Goal: Information Seeking & Learning: Learn about a topic

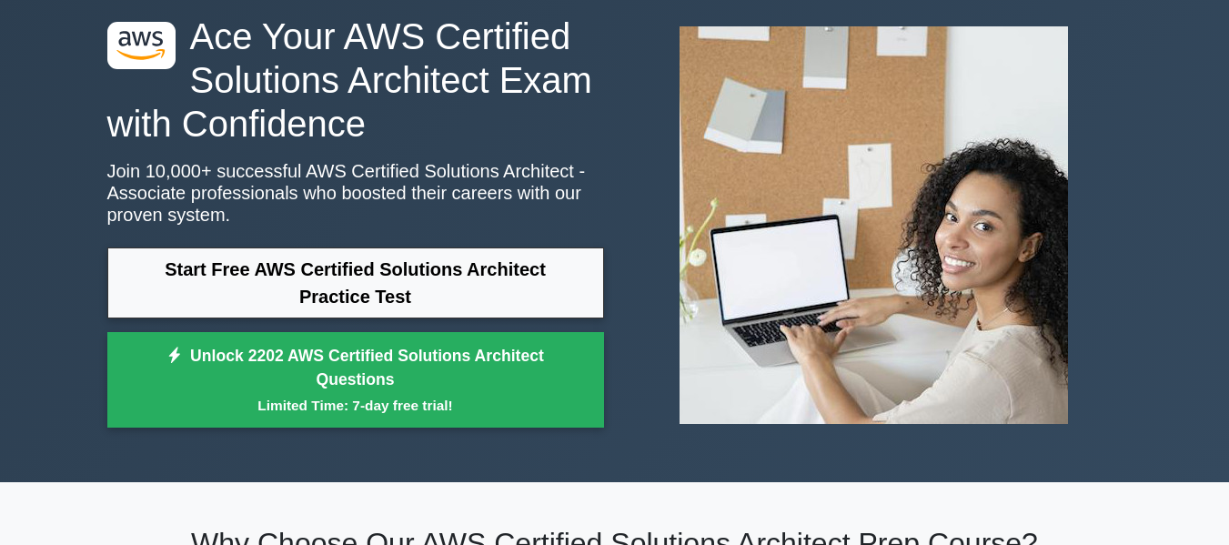
scroll to position [91, 0]
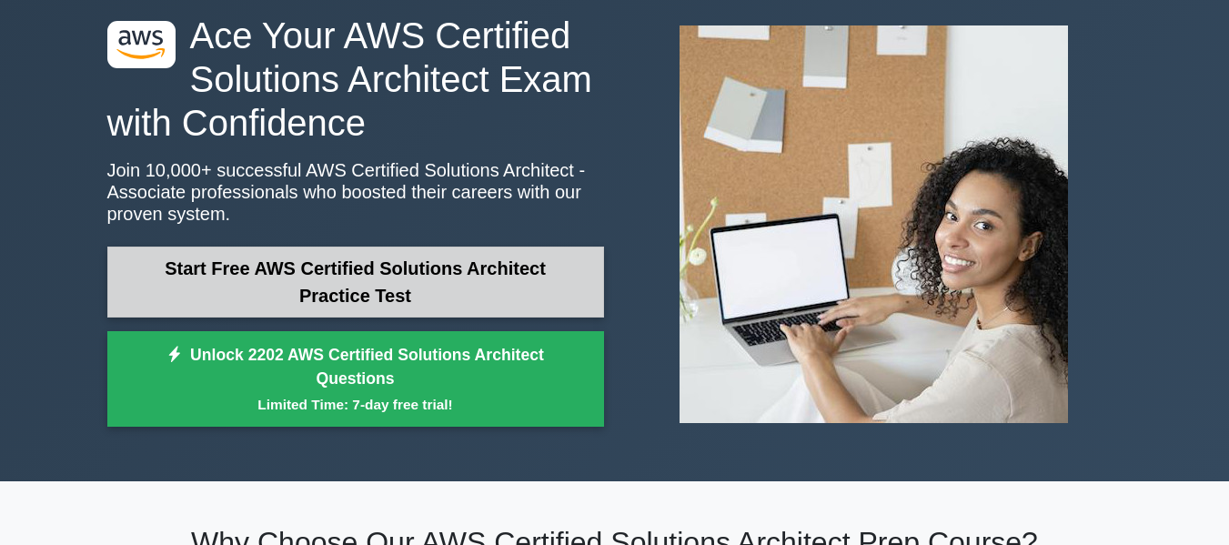
click at [250, 279] on link "Start Free AWS Certified Solutions Architect Practice Test" at bounding box center [355, 282] width 497 height 71
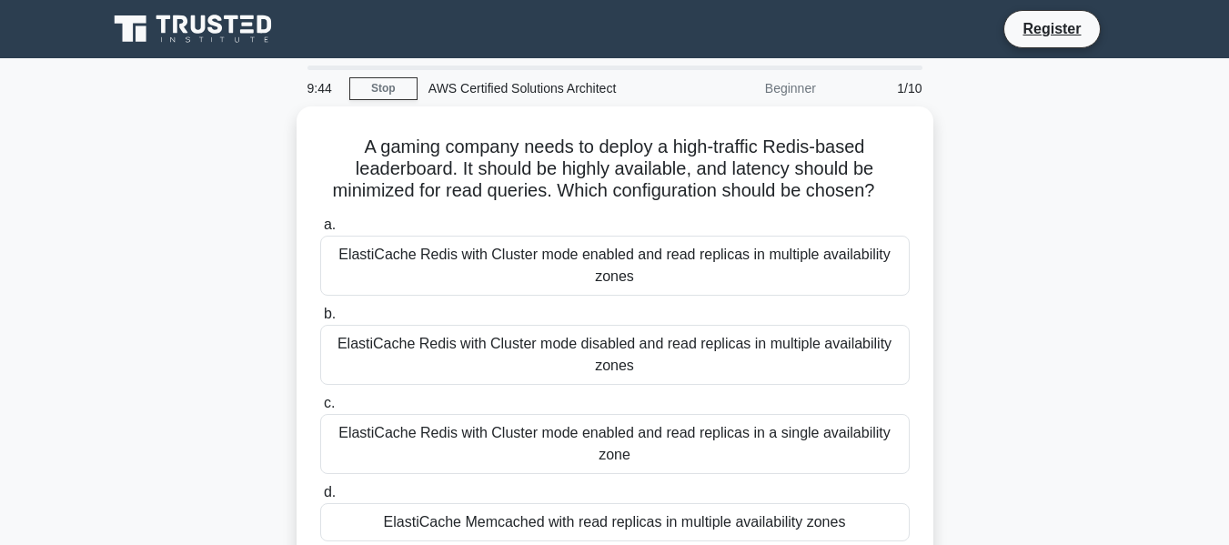
scroll to position [91, 0]
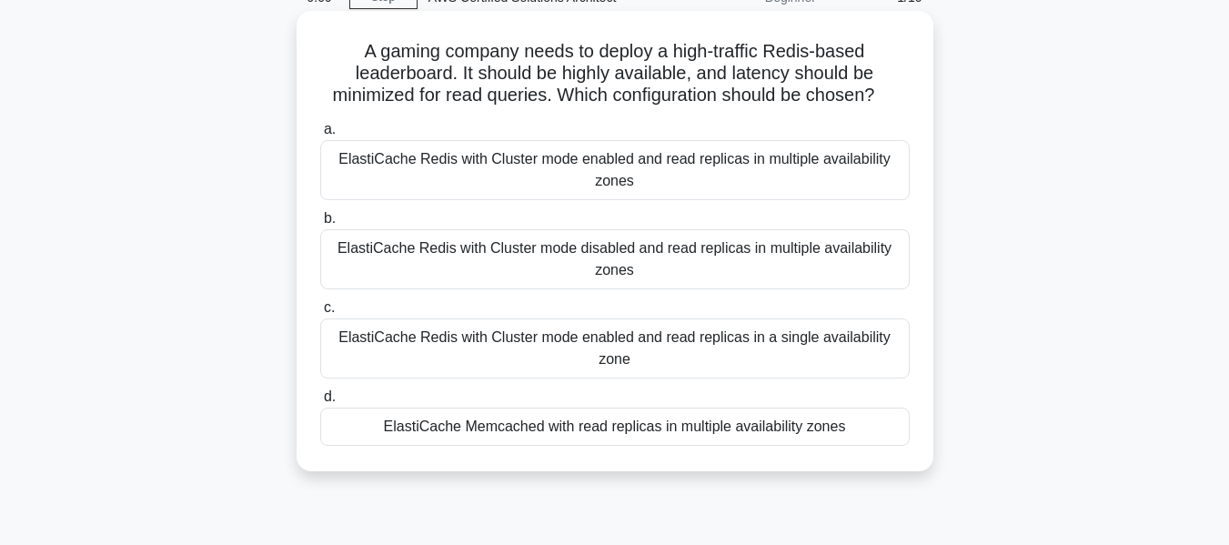
click at [642, 169] on div "ElastiCache Redis with Cluster mode enabled and read replicas in multiple avail…" at bounding box center [615, 170] width 590 height 60
click at [320, 136] on input "a. ElastiCache Redis with Cluster mode enabled and read replicas in multiple av…" at bounding box center [320, 130] width 0 height 12
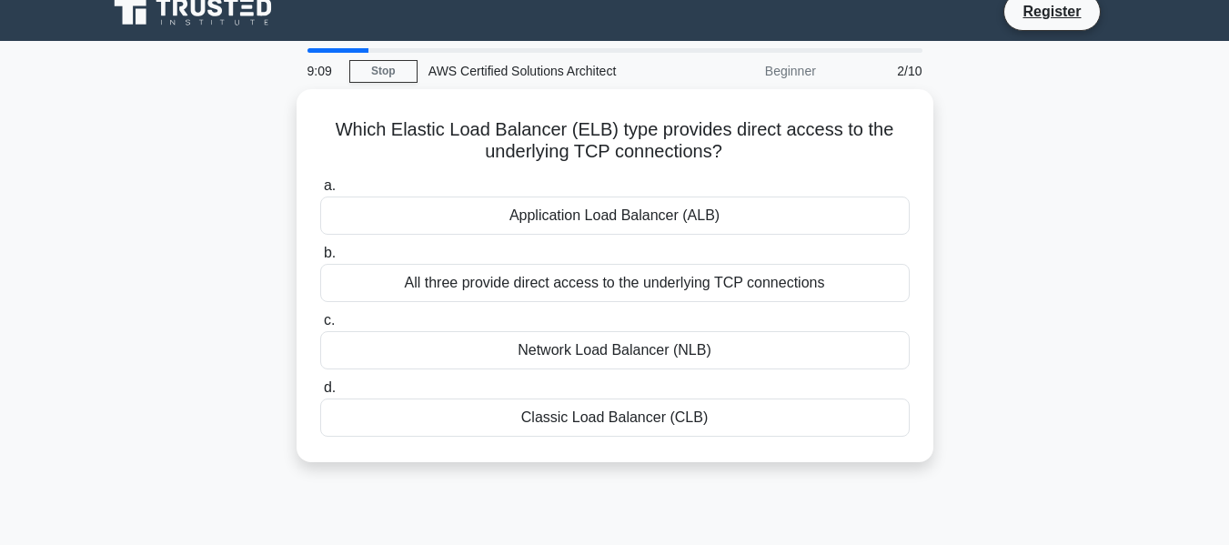
scroll to position [0, 0]
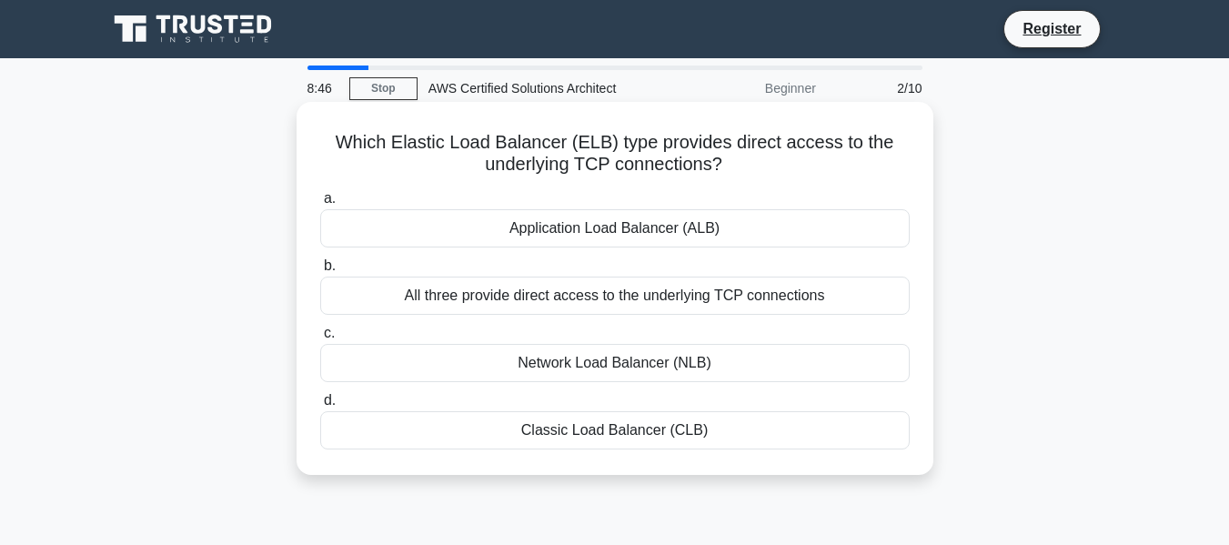
click at [740, 354] on div "Network Load Balancer (NLB)" at bounding box center [615, 363] width 590 height 38
click at [320, 339] on input "c. Network Load Balancer (NLB)" at bounding box center [320, 334] width 0 height 12
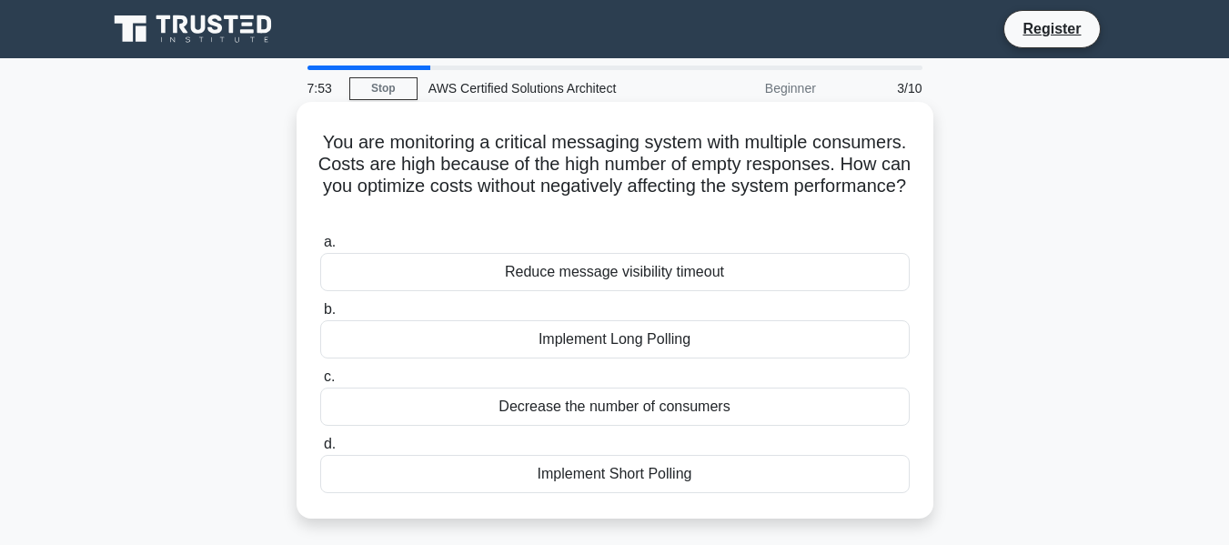
click at [487, 278] on div "Reduce message visibility timeout" at bounding box center [615, 272] width 590 height 38
click at [320, 248] on input "a. Reduce message visibility timeout" at bounding box center [320, 243] width 0 height 12
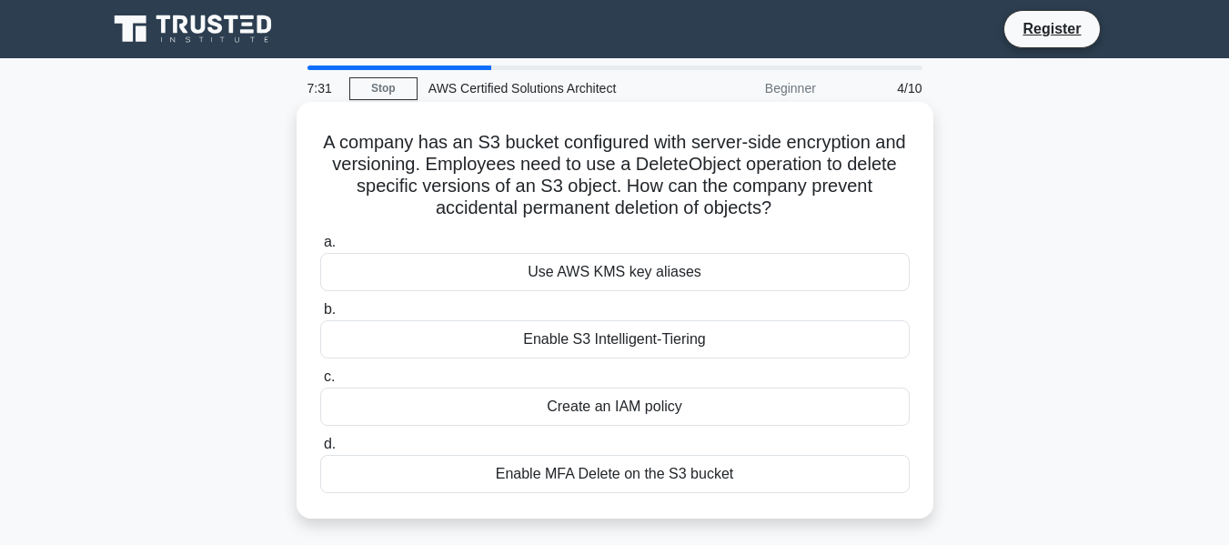
click at [648, 484] on div "Enable MFA Delete on the S3 bucket" at bounding box center [615, 474] width 590 height 38
click at [320, 450] on input "d. Enable MFA Delete on the S3 bucket" at bounding box center [320, 445] width 0 height 12
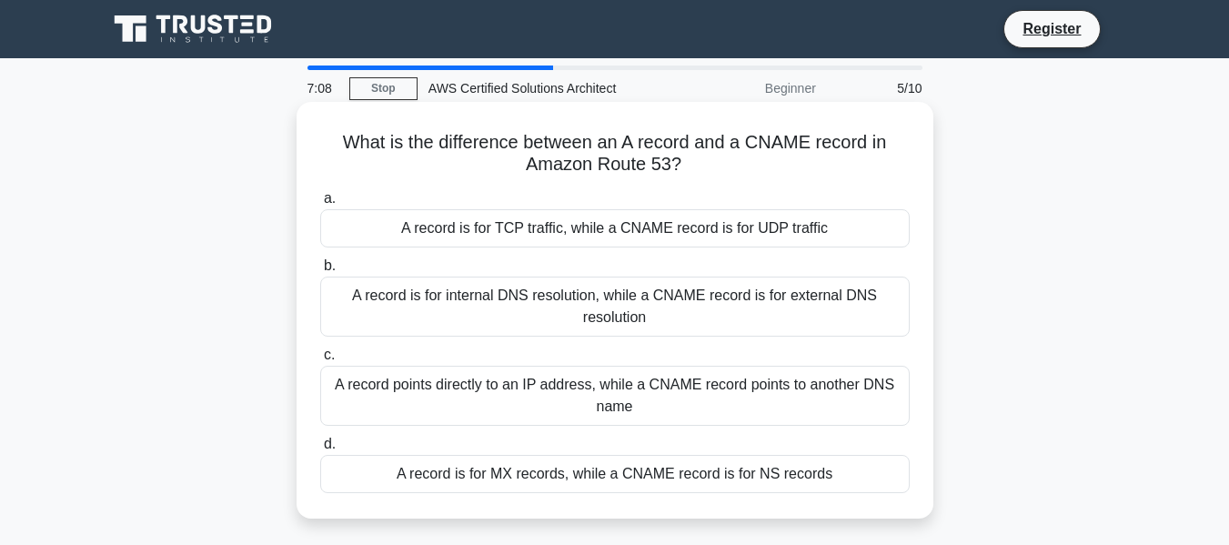
click at [622, 386] on div "A record points directly to an IP address, while a CNAME record points to anoth…" at bounding box center [615, 396] width 590 height 60
click at [320, 361] on input "c. A record points directly to an IP address, while a CNAME record points to an…" at bounding box center [320, 355] width 0 height 12
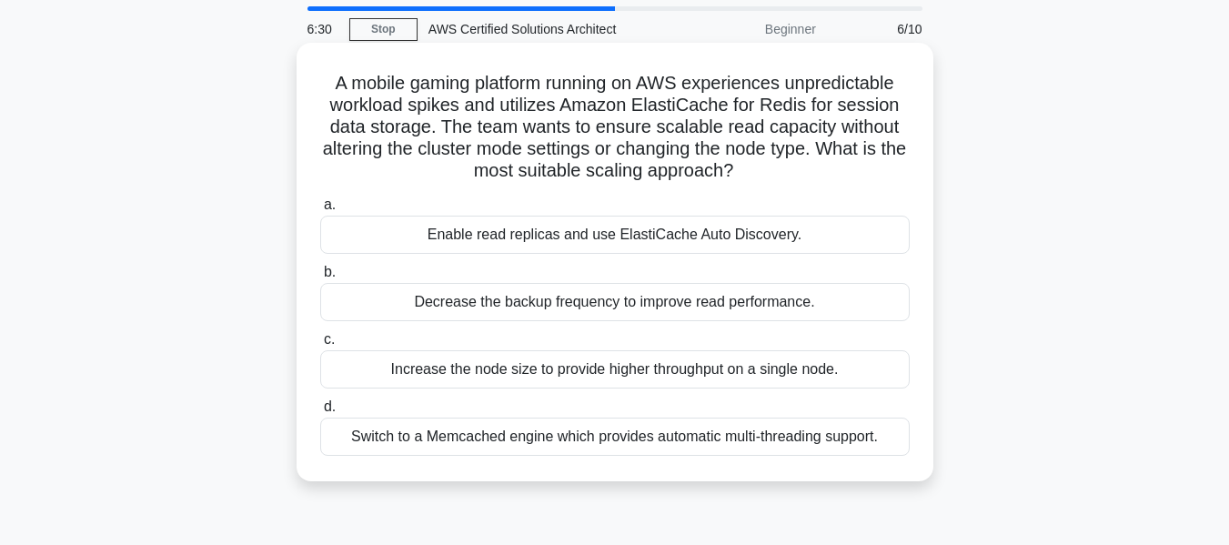
scroll to position [91, 0]
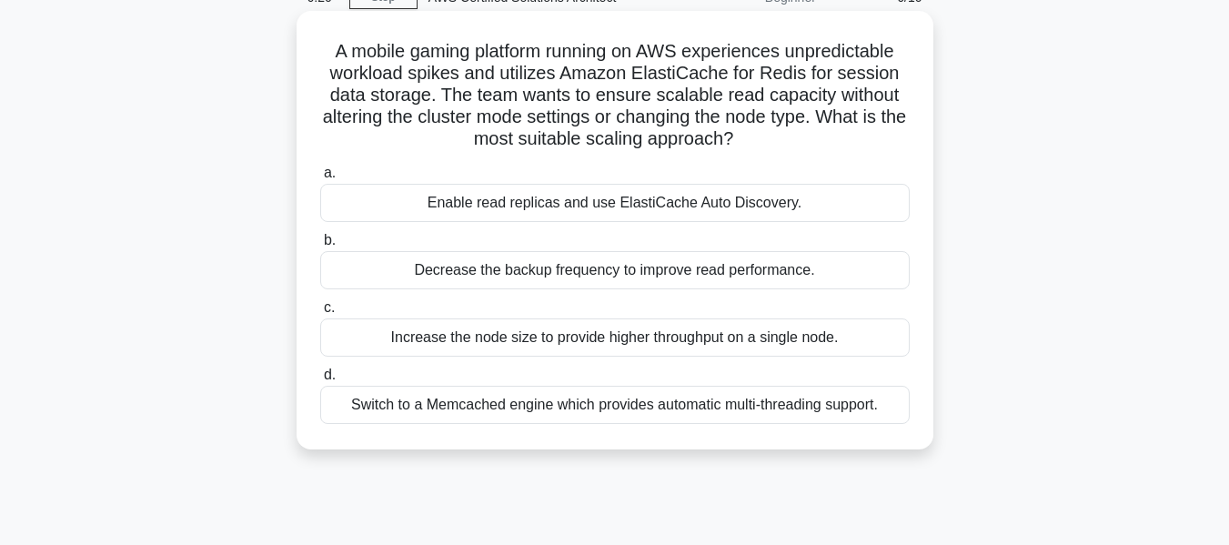
click at [649, 211] on div "Enable read replicas and use ElastiCache Auto Discovery." at bounding box center [615, 203] width 590 height 38
click at [320, 179] on input "a. Enable read replicas and use ElastiCache Auto Discovery." at bounding box center [320, 173] width 0 height 12
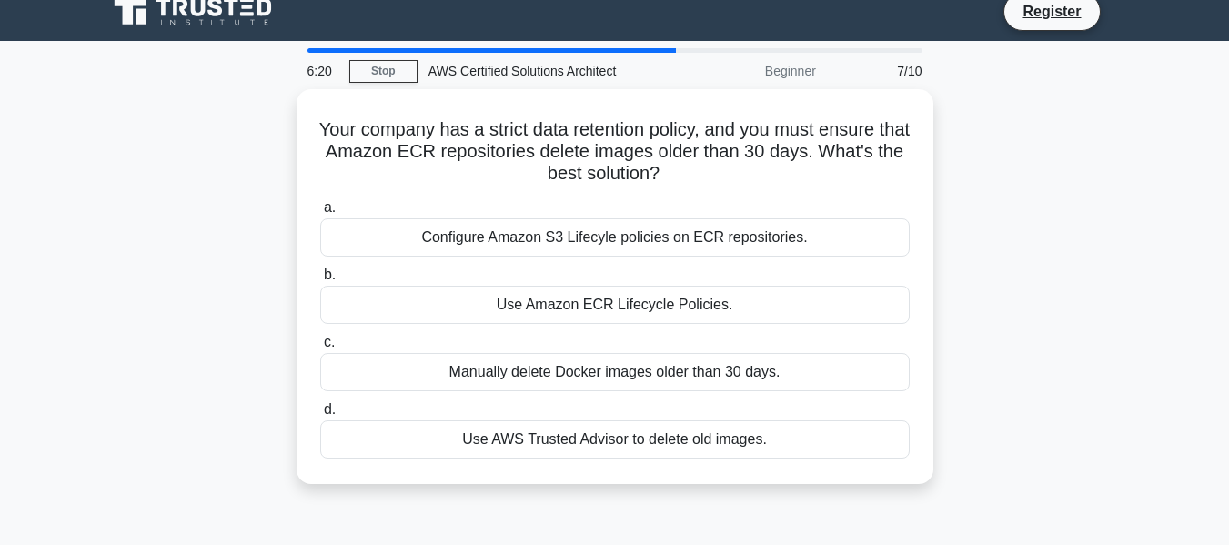
scroll to position [0, 0]
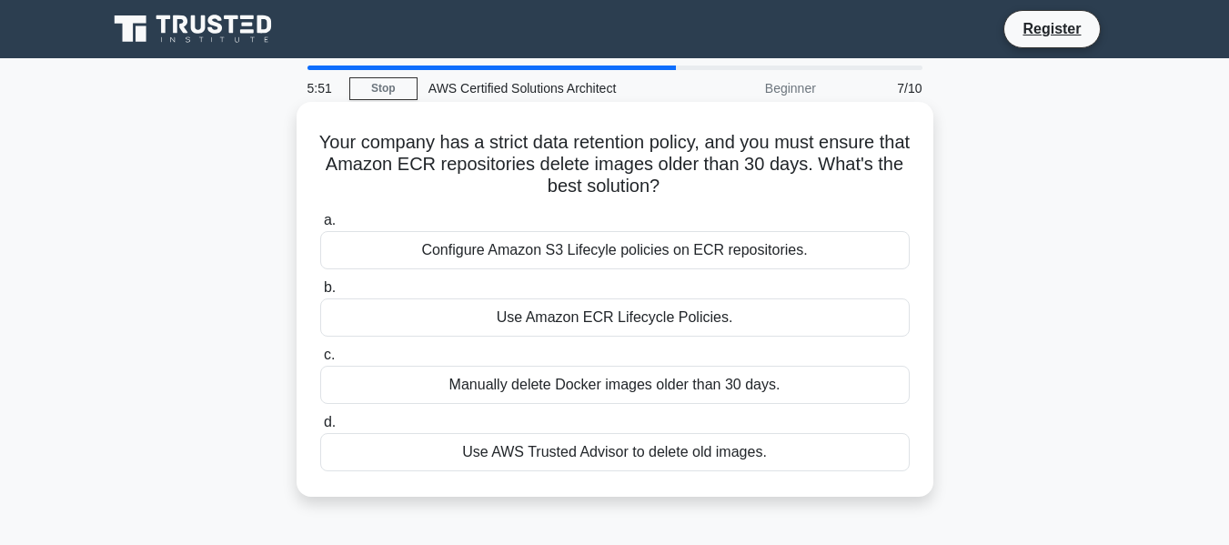
click at [675, 248] on div "Configure Amazon S3 Lifecyle policies on ECR repositories." at bounding box center [615, 250] width 590 height 38
click at [320, 227] on input "a. Configure Amazon S3 Lifecyle policies on ECR repositories." at bounding box center [320, 221] width 0 height 12
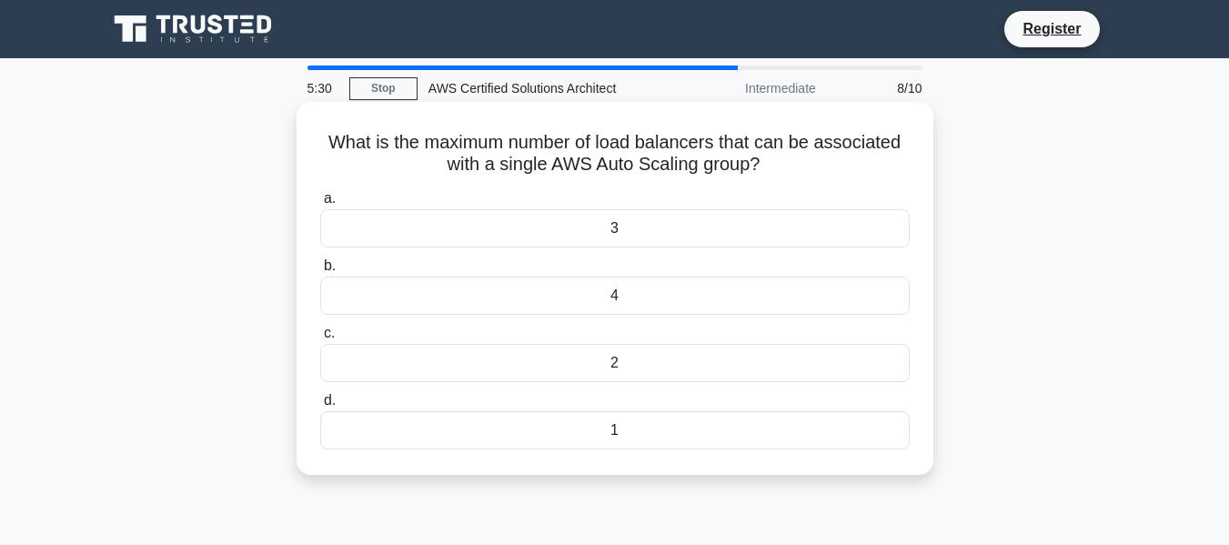
click at [655, 230] on div "3" at bounding box center [615, 228] width 590 height 38
click at [320, 205] on input "a. 3" at bounding box center [320, 199] width 0 height 12
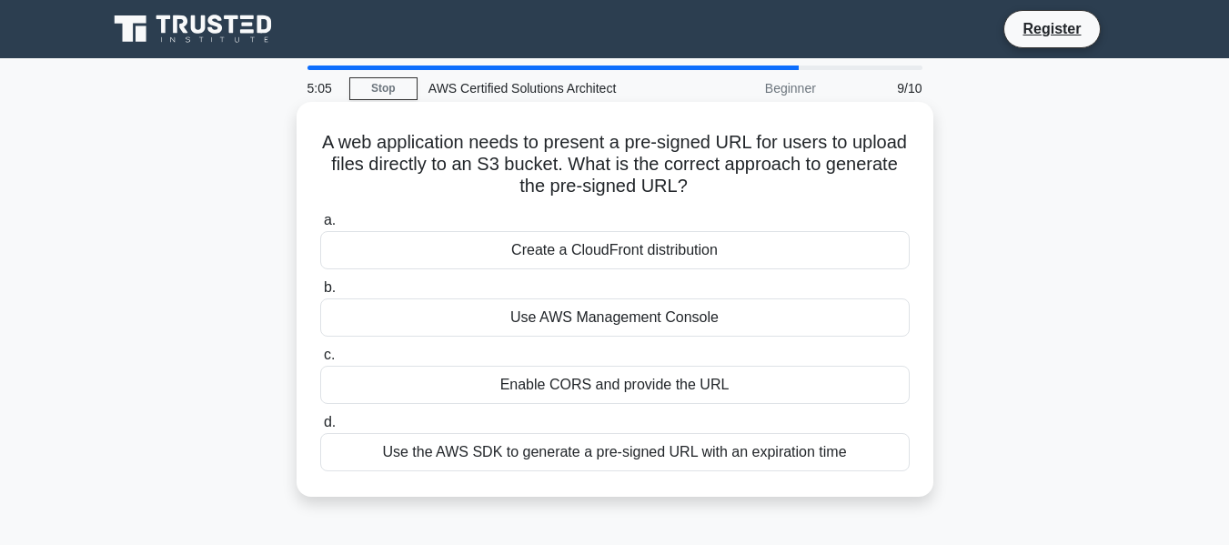
click at [697, 453] on div "Use the AWS SDK to generate a pre-signed URL with an expiration time" at bounding box center [615, 452] width 590 height 38
click at [320, 429] on input "d. Use the AWS SDK to generate a pre-signed URL with an expiration time" at bounding box center [320, 423] width 0 height 12
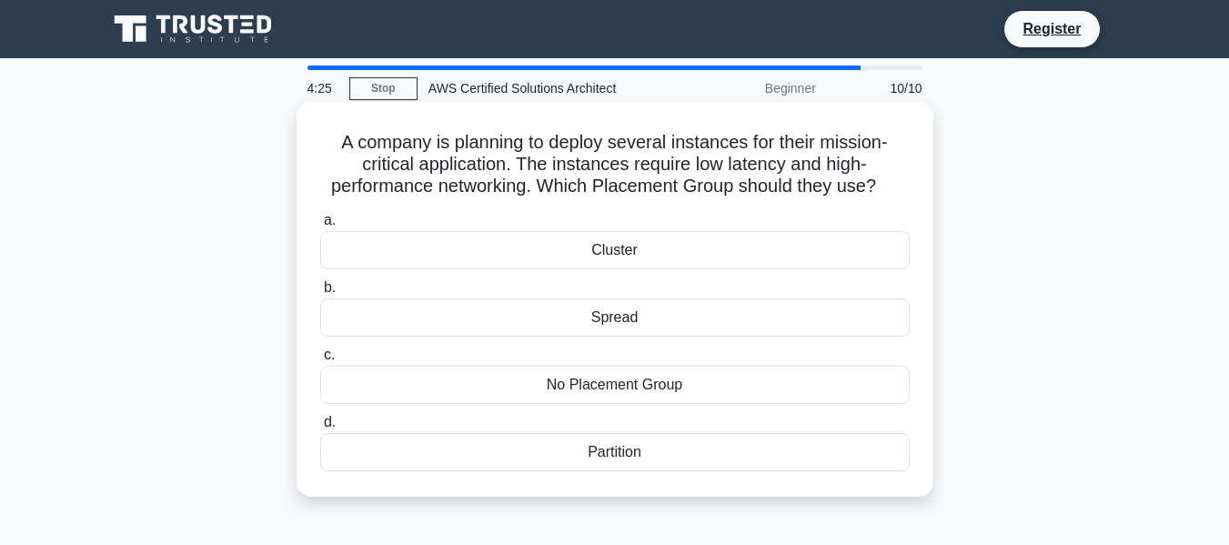
click at [646, 245] on div "Cluster" at bounding box center [615, 250] width 590 height 38
click at [320, 227] on input "a. Cluster" at bounding box center [320, 221] width 0 height 12
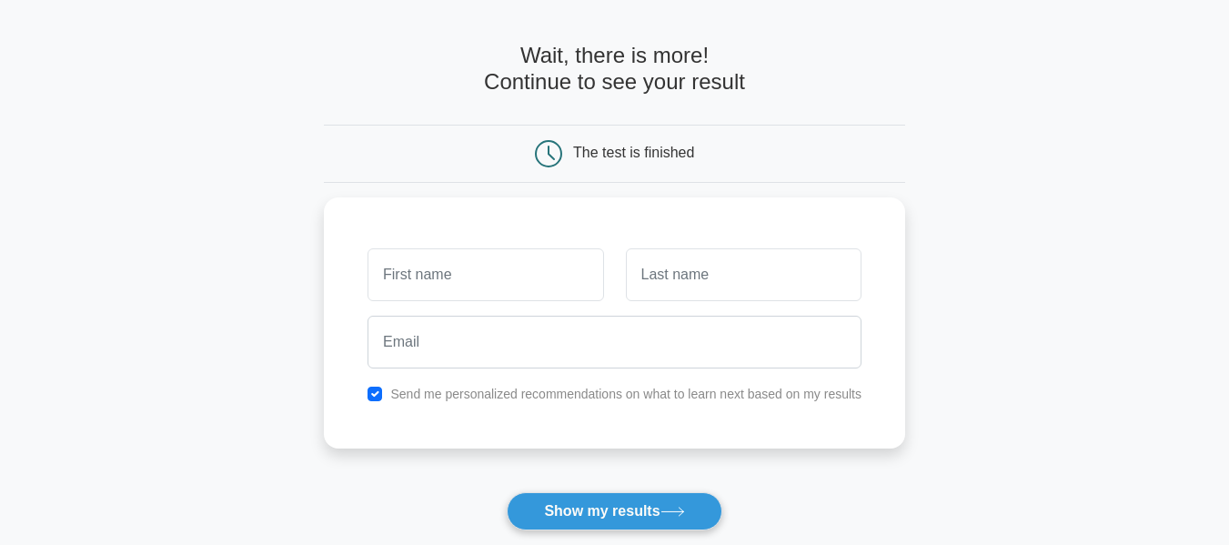
scroll to position [91, 0]
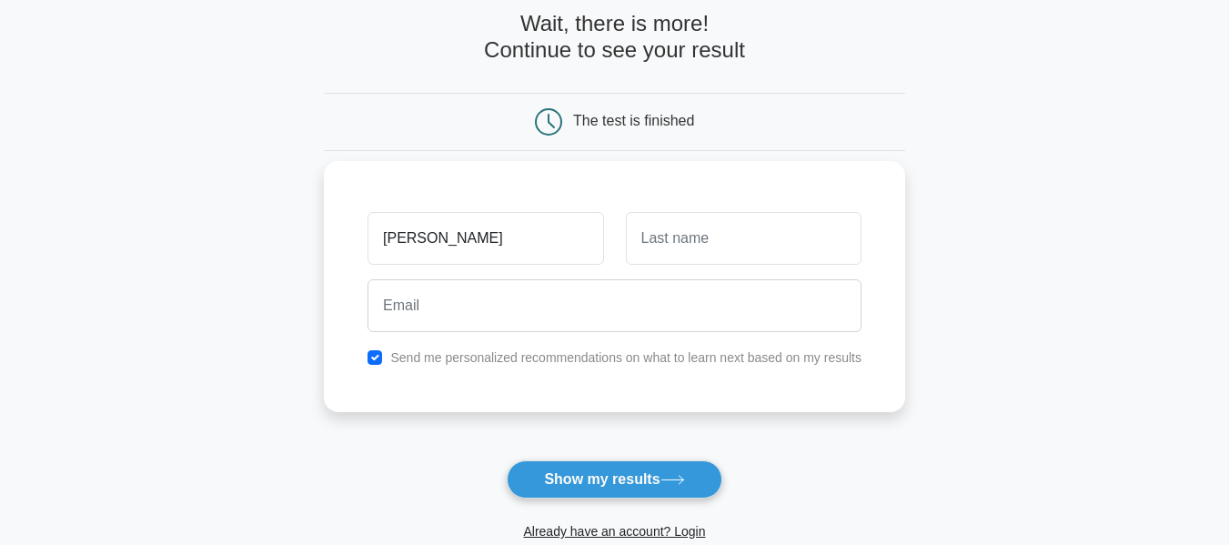
type input "arpita"
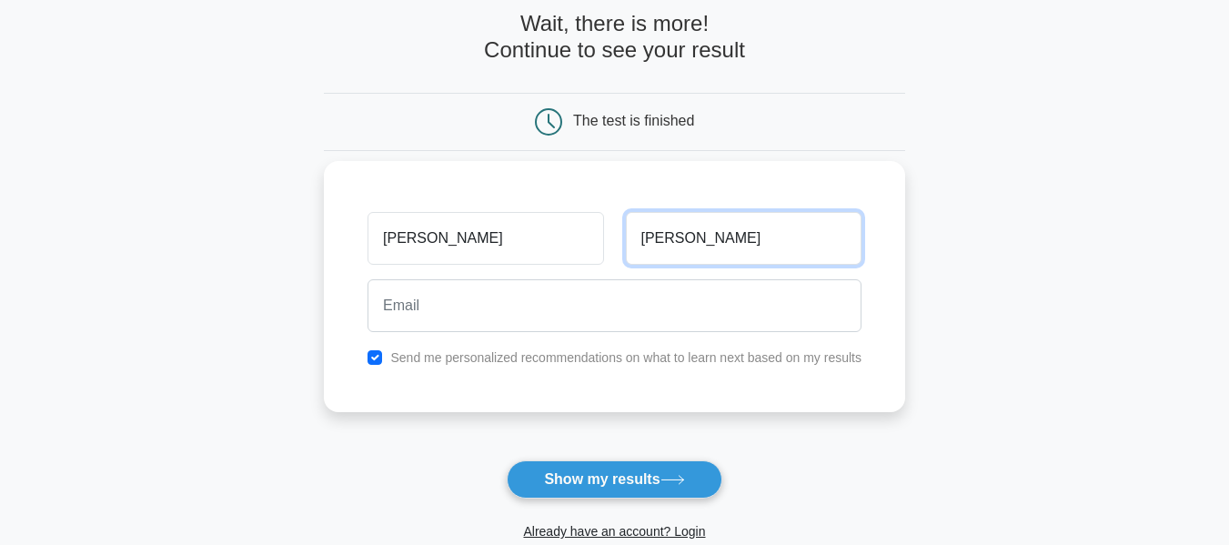
type input "dey"
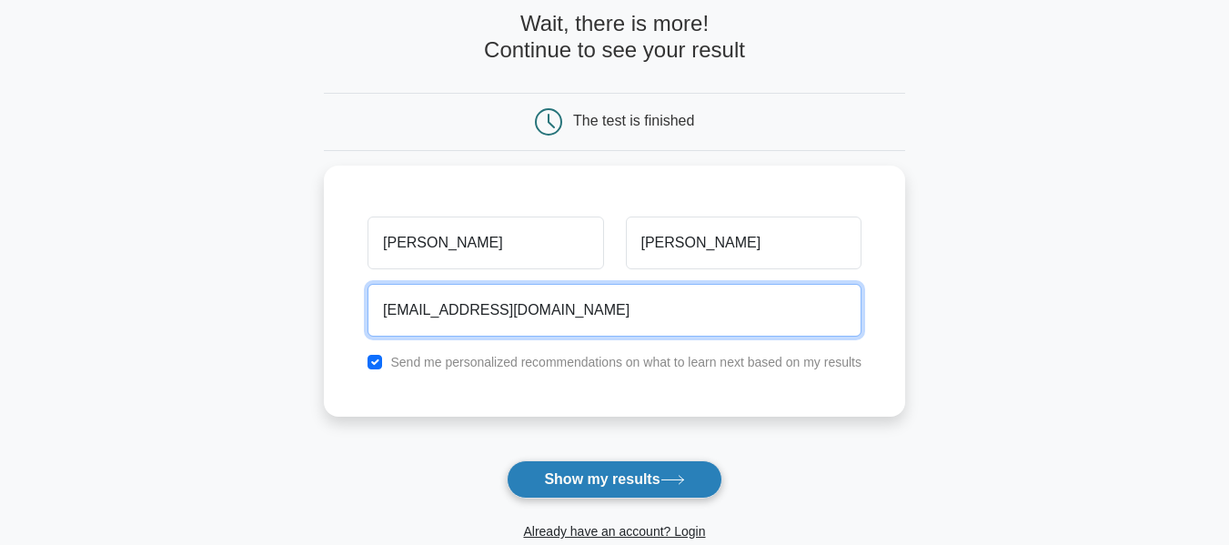
type input "arpi1430@gmail.com"
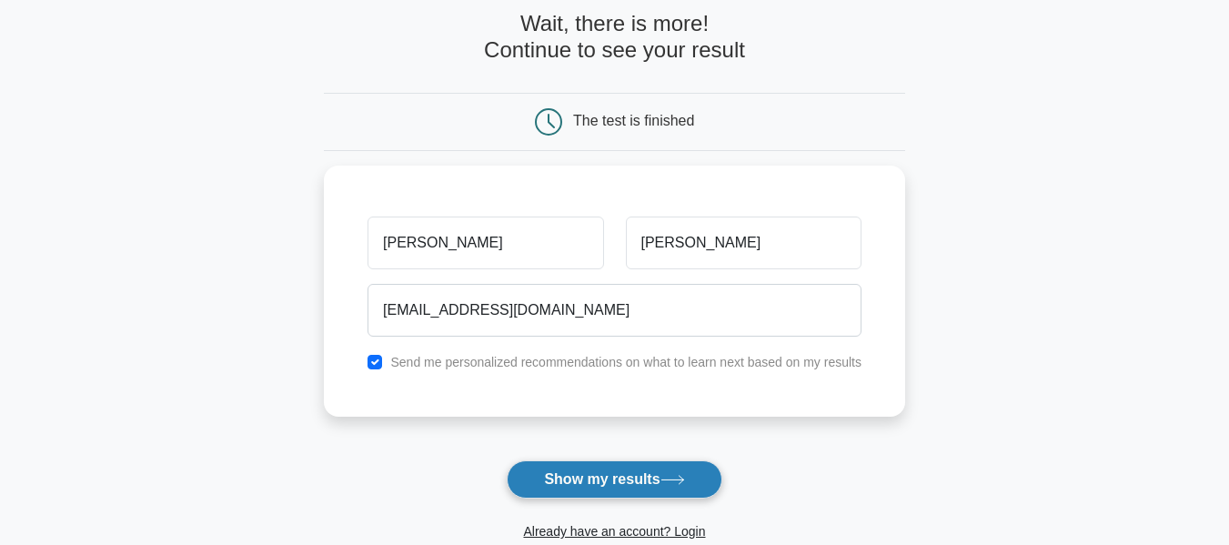
click at [587, 478] on button "Show my results" at bounding box center [614, 479] width 215 height 38
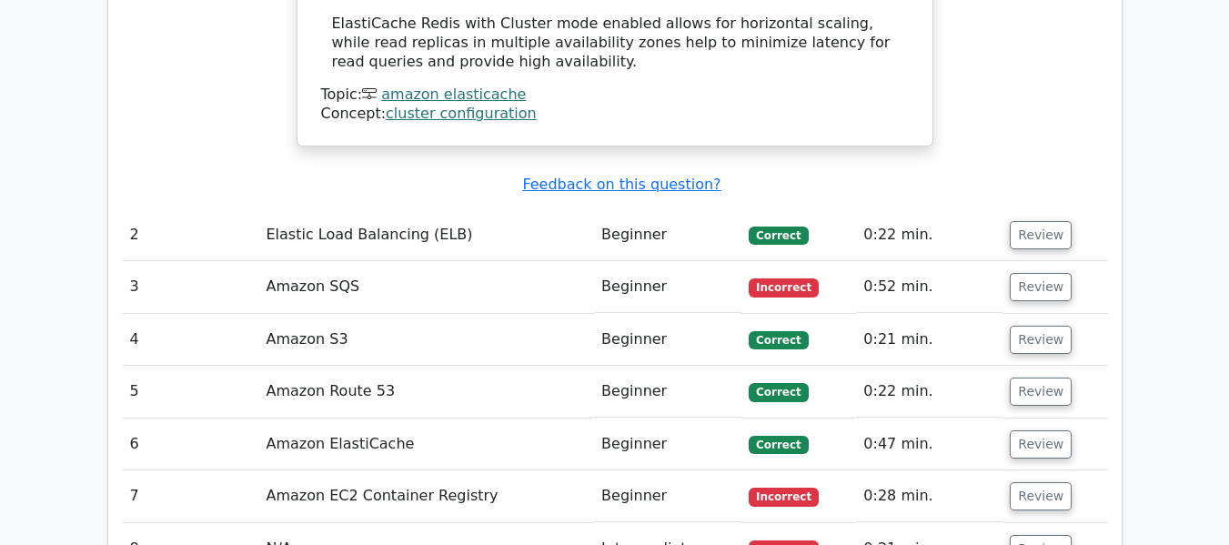
scroll to position [2093, 0]
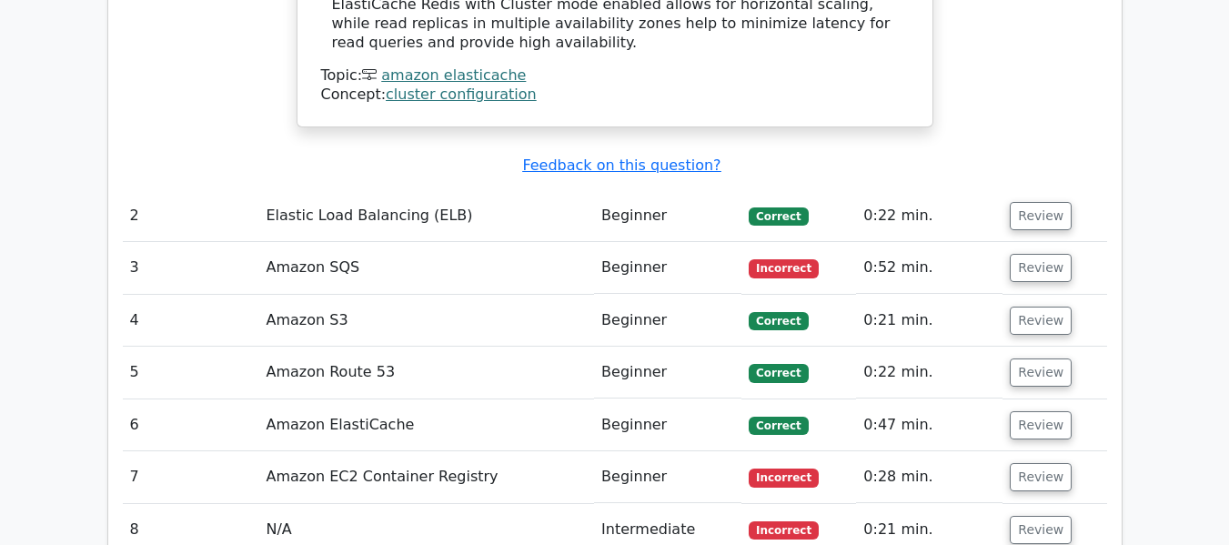
click at [318, 242] on td "Amazon SQS" at bounding box center [426, 268] width 336 height 52
click at [1046, 254] on button "Review" at bounding box center [1041, 268] width 62 height 28
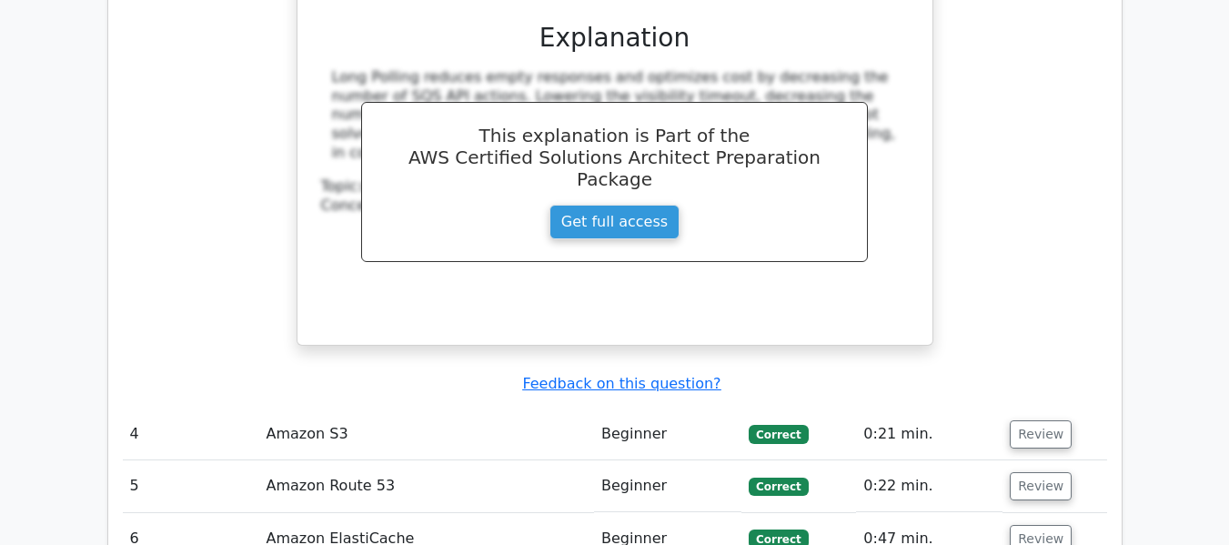
scroll to position [3003, 0]
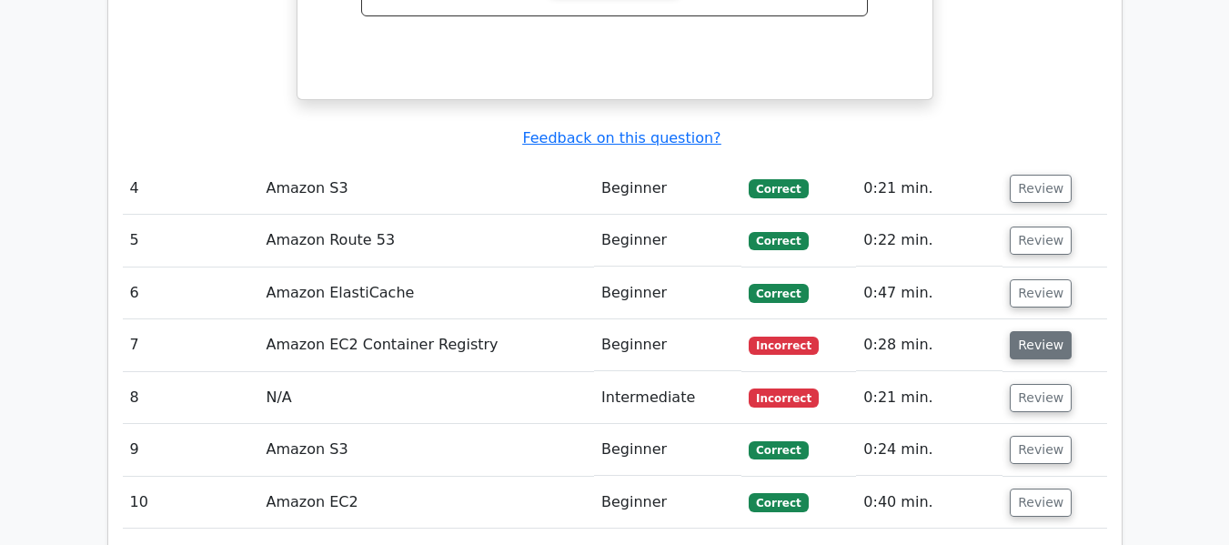
click at [1037, 331] on button "Review" at bounding box center [1041, 345] width 62 height 28
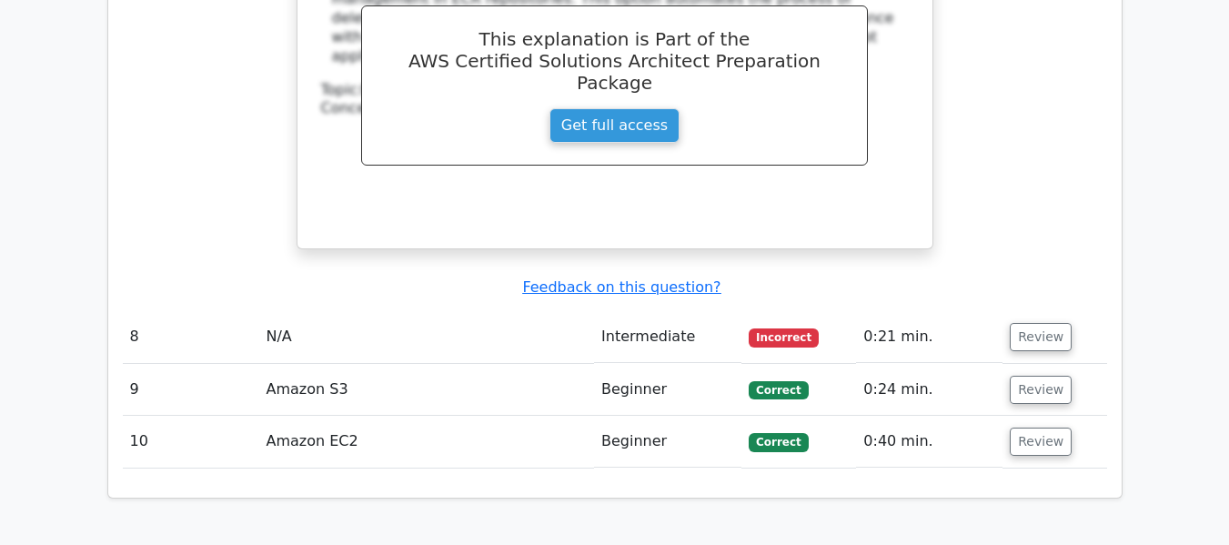
scroll to position [4004, 0]
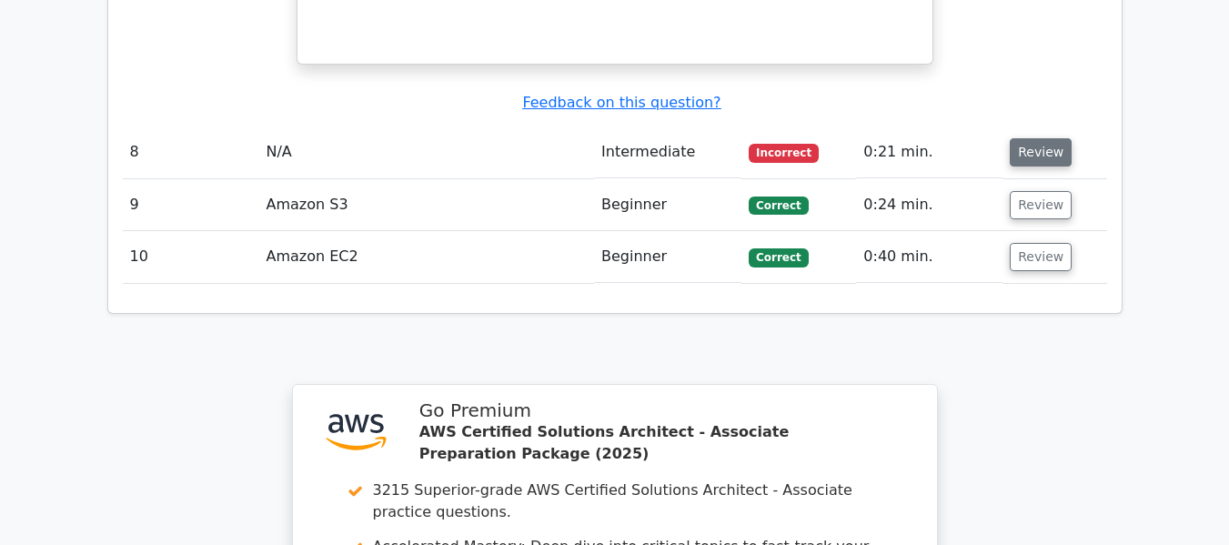
click at [1041, 138] on button "Review" at bounding box center [1041, 152] width 62 height 28
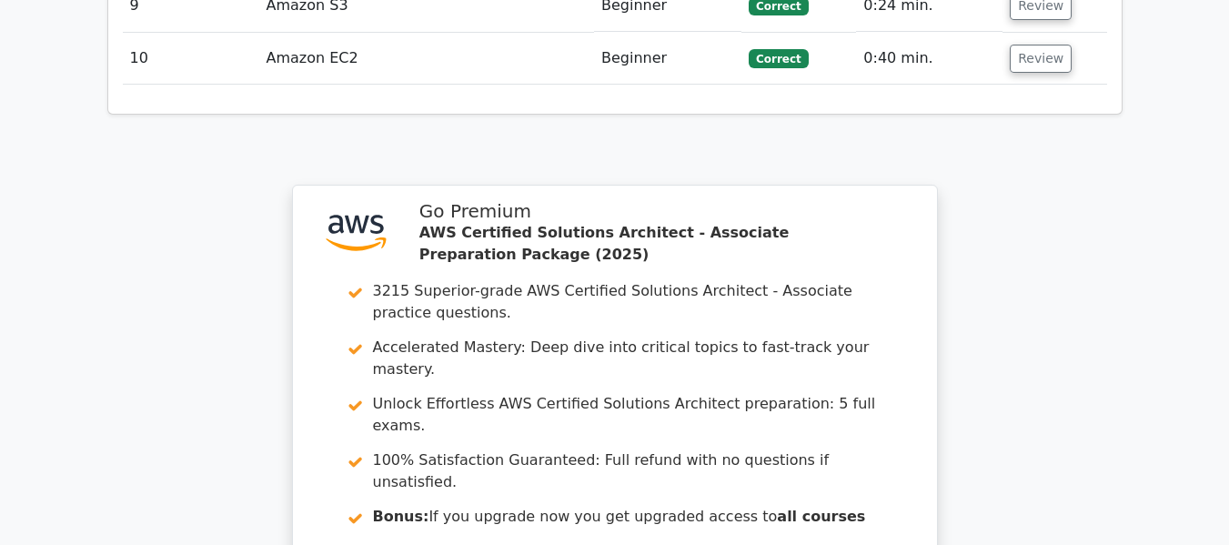
scroll to position [5044, 0]
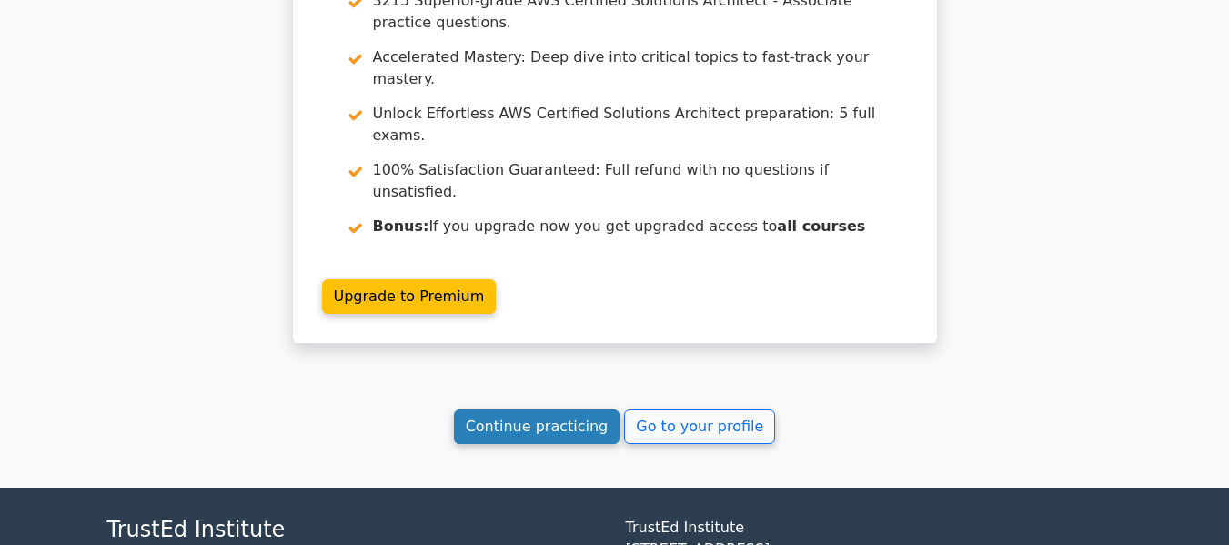
click at [550, 409] on link "Continue practicing" at bounding box center [537, 426] width 167 height 35
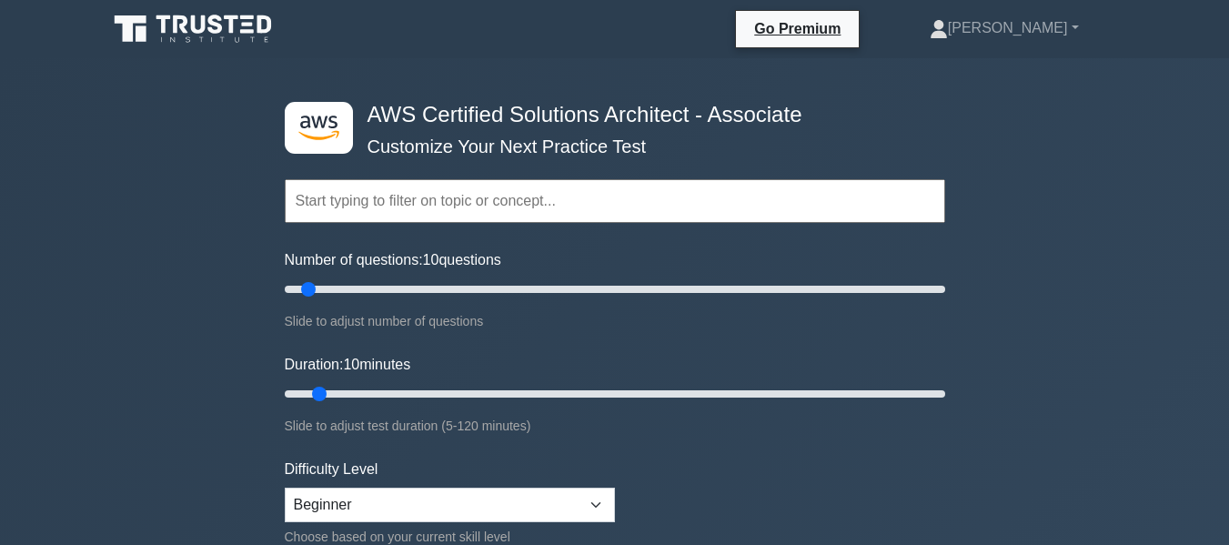
scroll to position [91, 0]
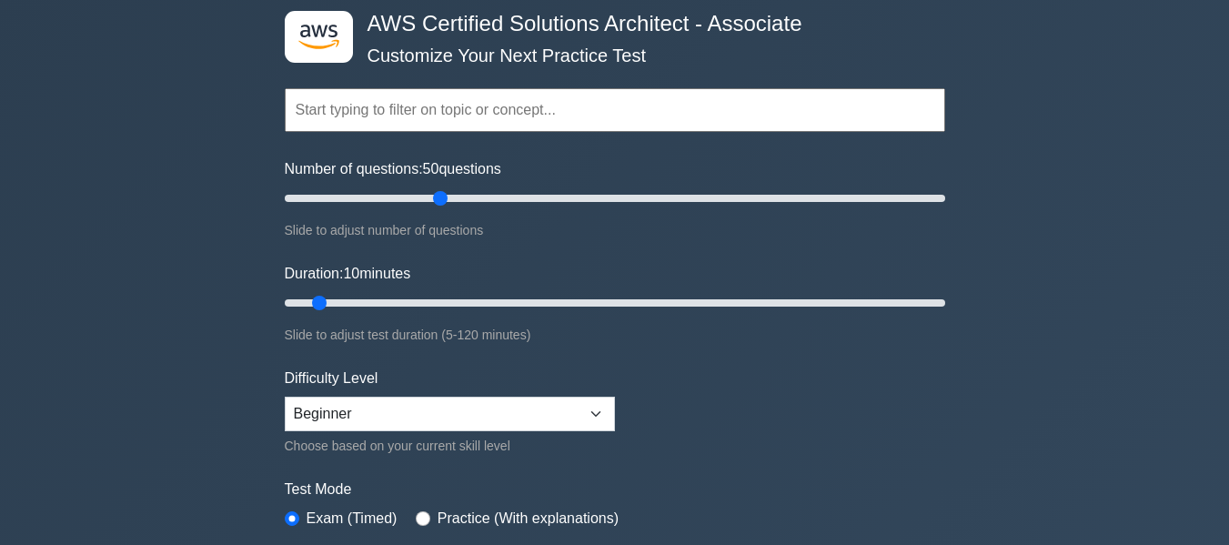
drag, startPoint x: 307, startPoint y: 197, endPoint x: 443, endPoint y: 201, distance: 136.5
type input "50"
click at [443, 201] on input "Number of questions: 50 questions" at bounding box center [615, 198] width 661 height 22
drag, startPoint x: 320, startPoint y: 298, endPoint x: 603, endPoint y: 306, distance: 283.1
type input "60"
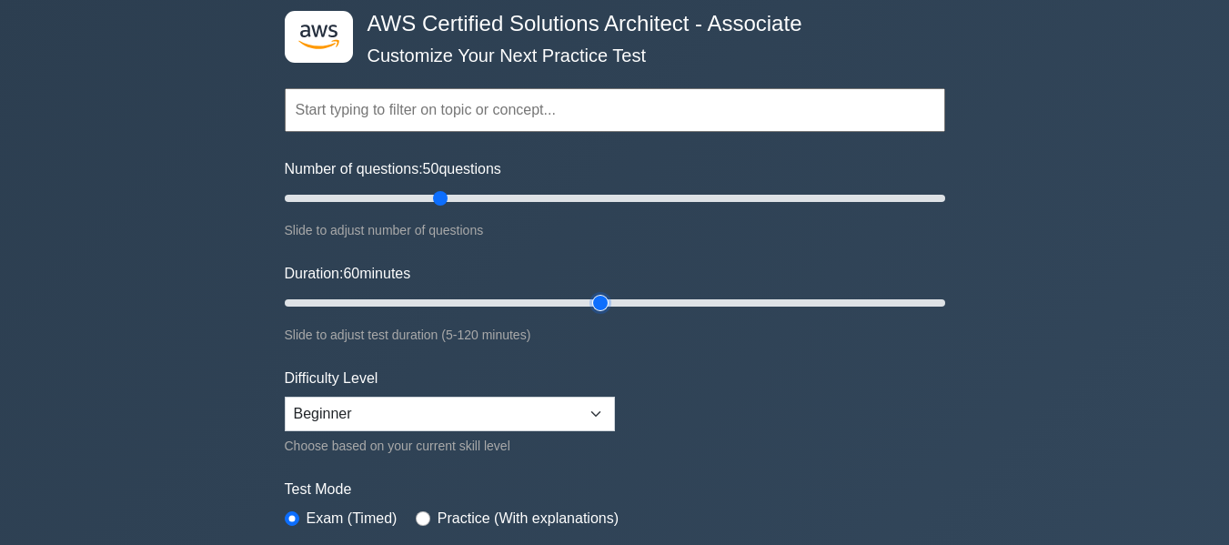
click at [603, 306] on input "Duration: 60 minutes" at bounding box center [615, 303] width 661 height 22
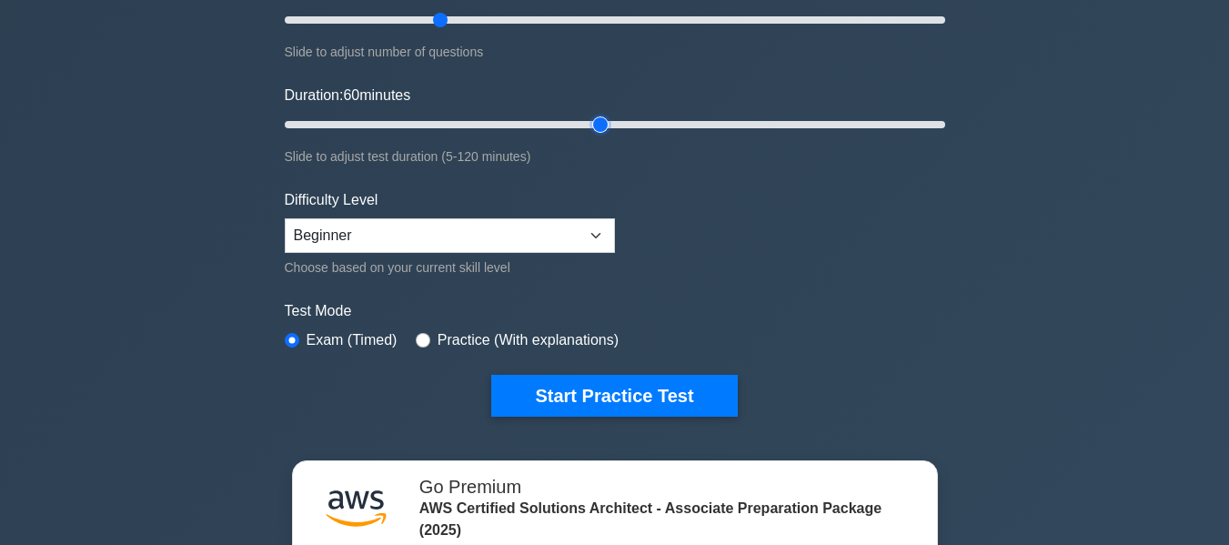
scroll to position [273, 0]
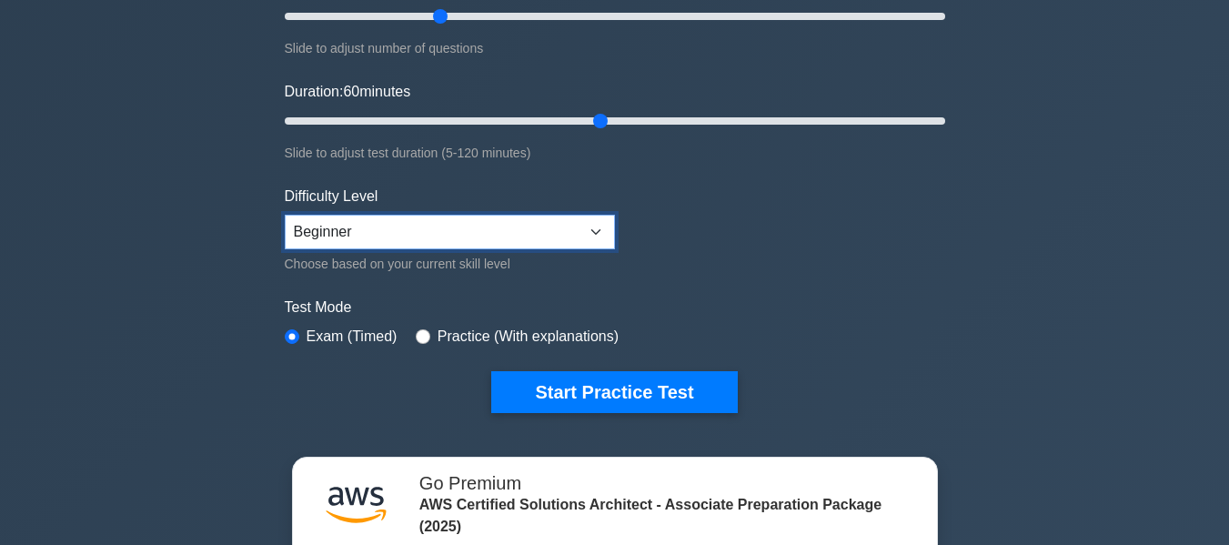
click at [341, 227] on select "Beginner Intermediate Expert" at bounding box center [450, 232] width 330 height 35
select select "intermediate"
click at [285, 215] on select "Beginner Intermediate Expert" at bounding box center [450, 232] width 330 height 35
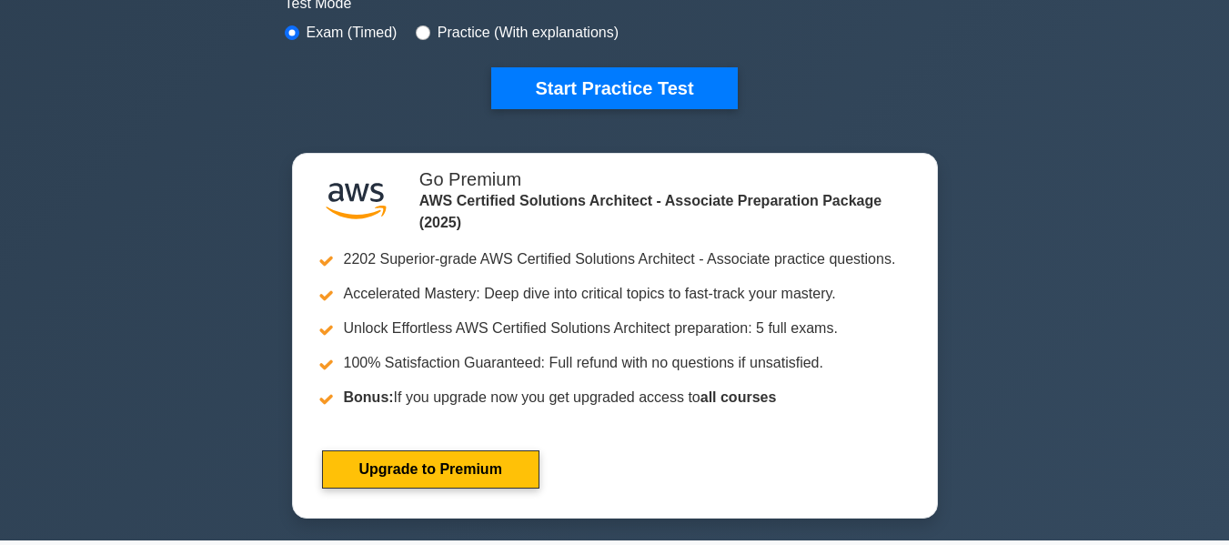
scroll to position [546, 0]
